Goal: Transaction & Acquisition: Obtain resource

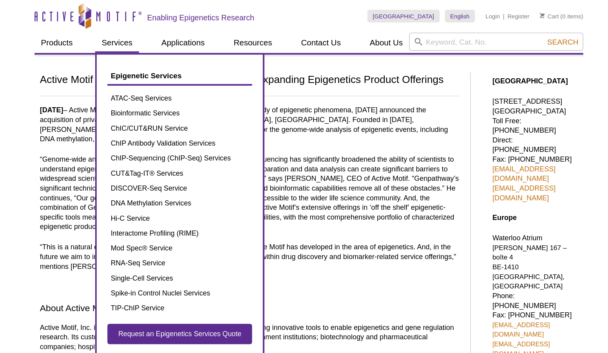
click at [148, 34] on link "Services" at bounding box center [164, 31] width 32 height 15
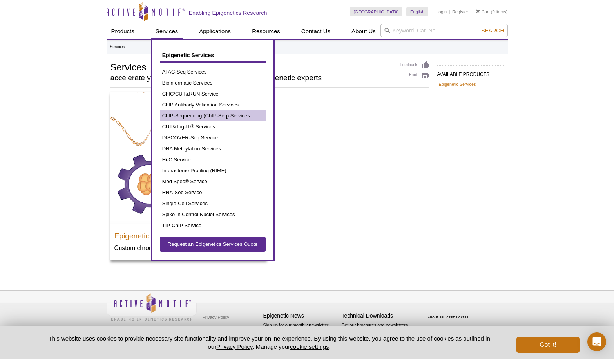
click at [223, 116] on link "ChIP-Sequencing (ChIP-Seq) Services" at bounding box center [213, 115] width 106 height 11
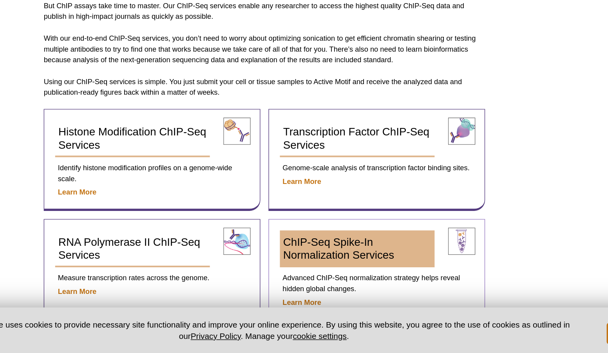
scroll to position [147, 0]
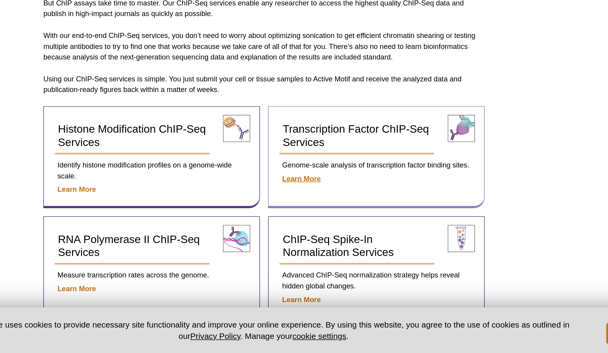
click at [280, 224] on strong "Learn More" at bounding box center [294, 227] width 28 height 6
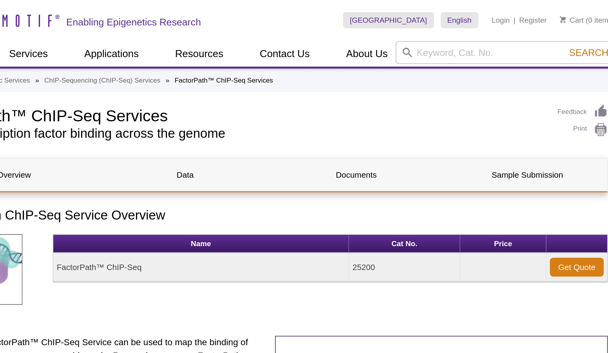
click at [467, 157] on link "Get Quote" at bounding box center [482, 155] width 31 height 11
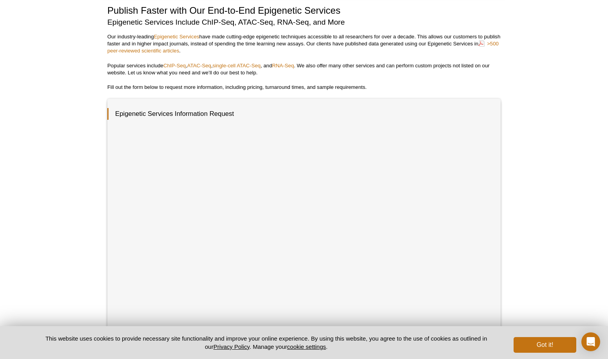
scroll to position [44, 0]
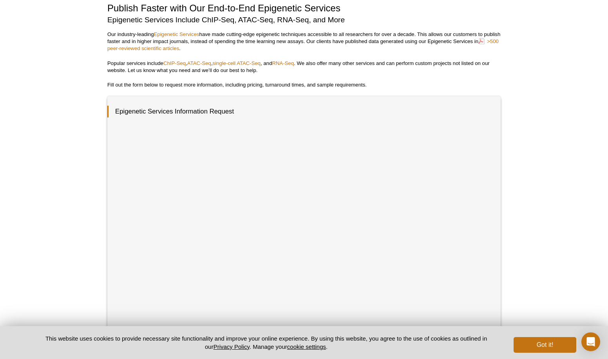
click at [533, 233] on div "Active Motif Logo Enabling Epigenetics Research 0 Search Skip to content Active…" at bounding box center [304, 273] width 608 height 634
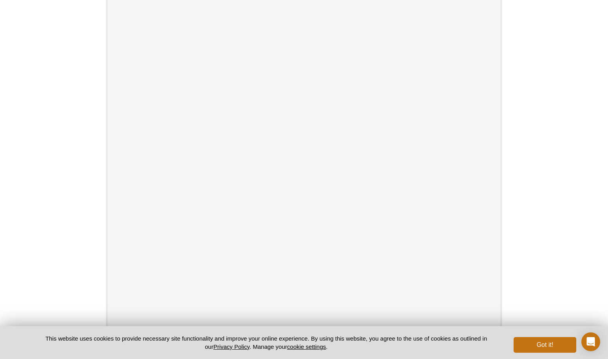
scroll to position [185, 0]
